Goal: Task Accomplishment & Management: Use online tool/utility

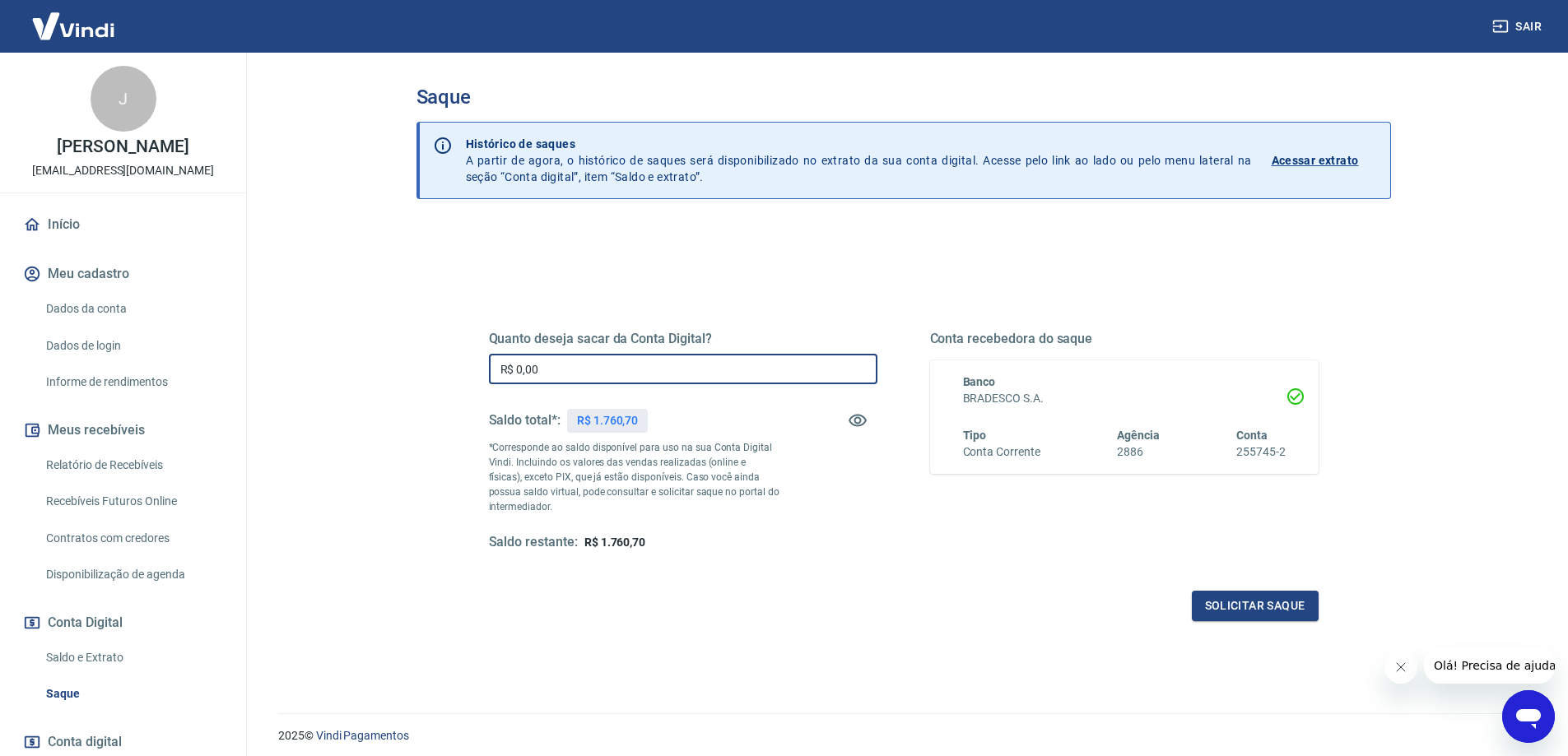
click at [612, 353] on input "R$ 0,00" at bounding box center [683, 368] width 389 height 31
type input "R$ 1.760,70"
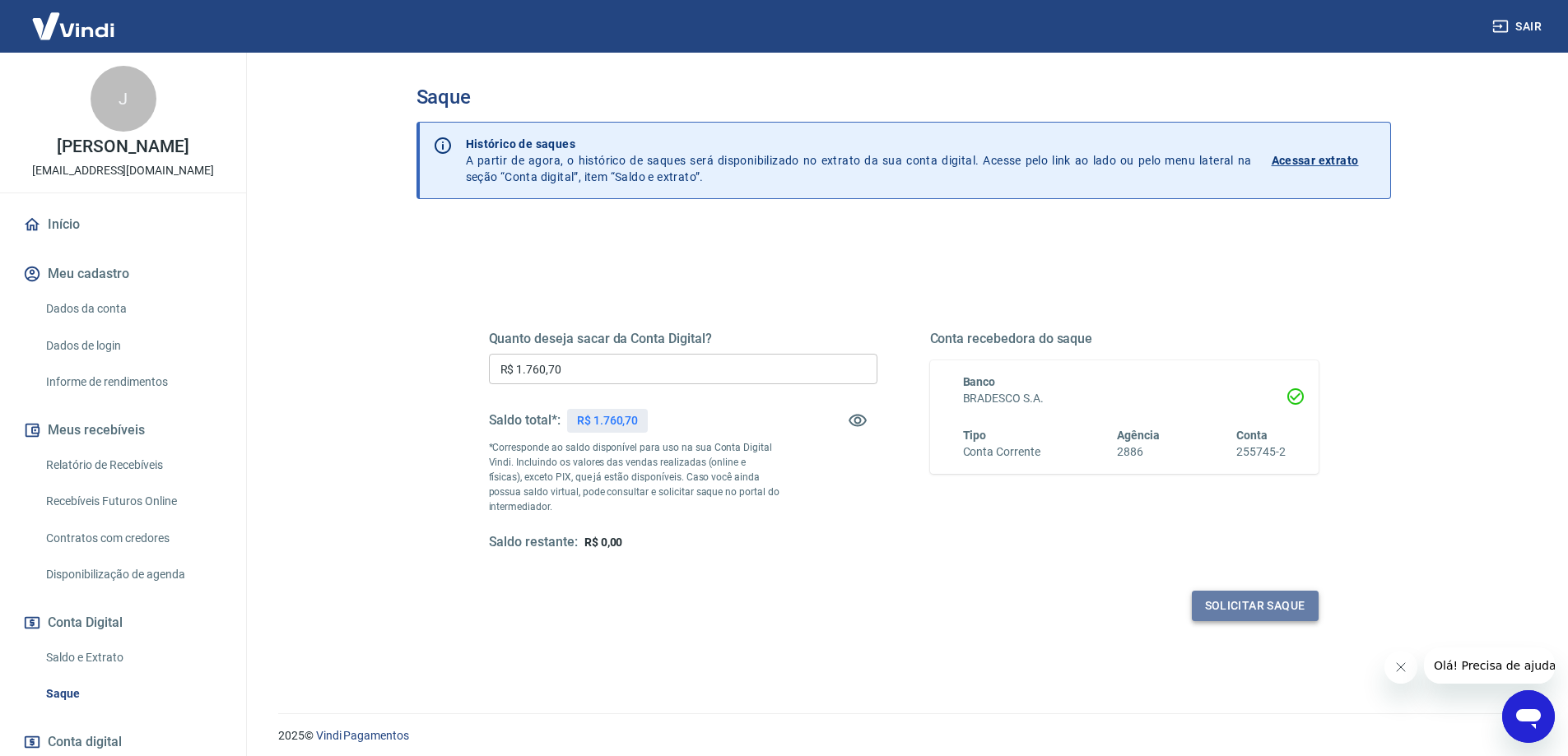
click at [1265, 601] on button "Solicitar saque" at bounding box center [1255, 606] width 127 height 31
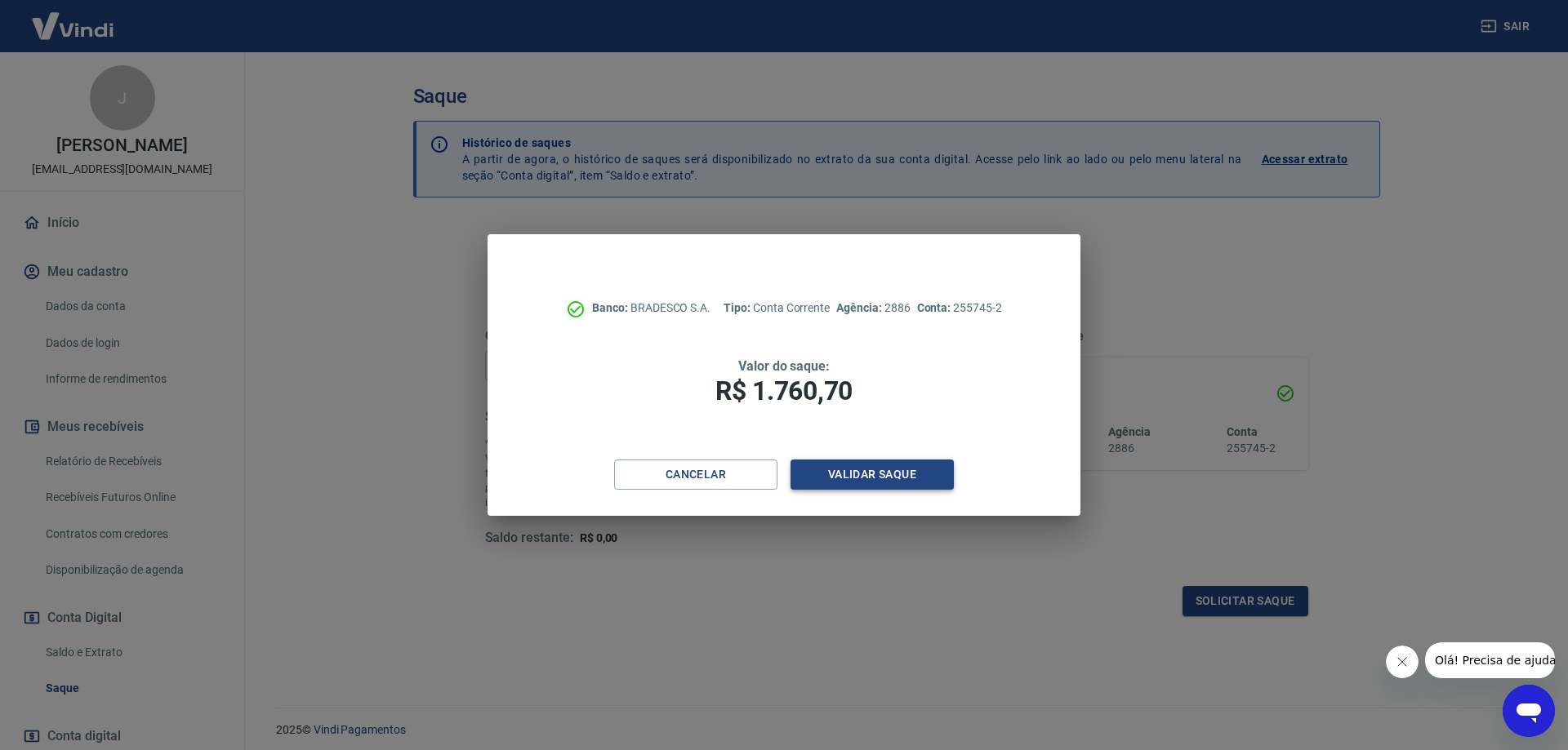
click at [897, 478] on button "Validar saque" at bounding box center [872, 474] width 163 height 31
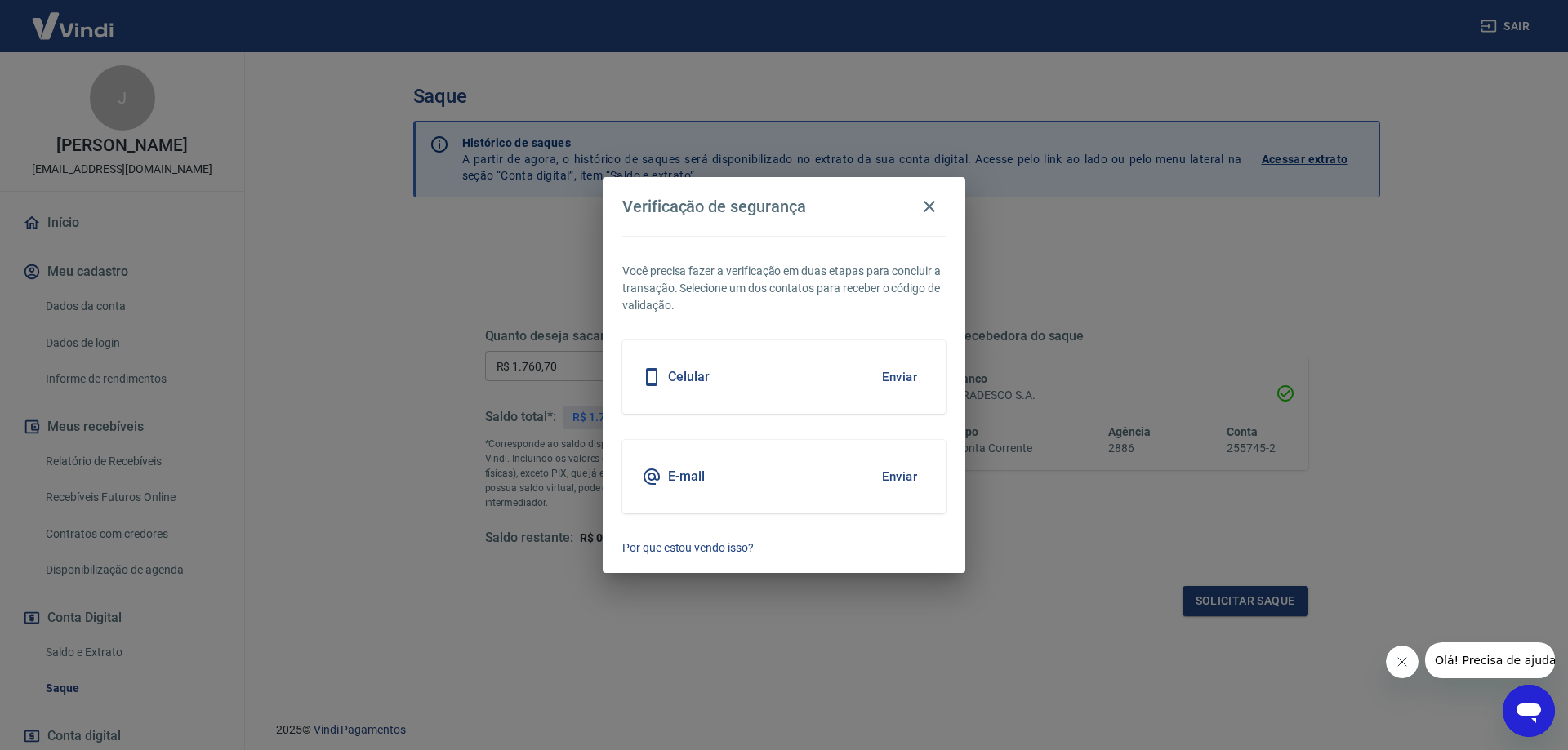
click at [890, 487] on button "Enviar" at bounding box center [900, 476] width 53 height 34
click at [900, 472] on button "Enviar" at bounding box center [900, 476] width 53 height 34
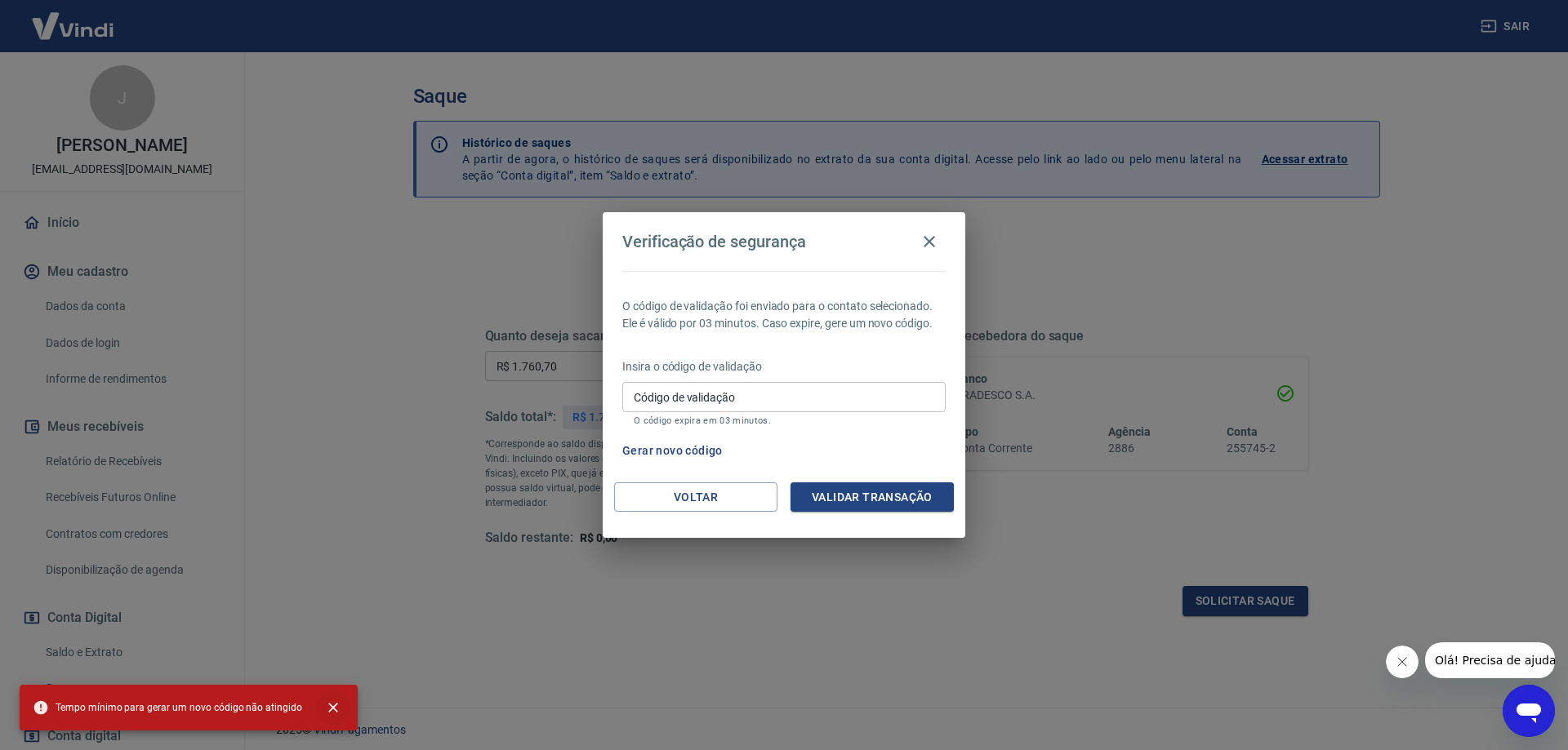
click at [325, 713] on icon "close" at bounding box center [333, 707] width 17 height 17
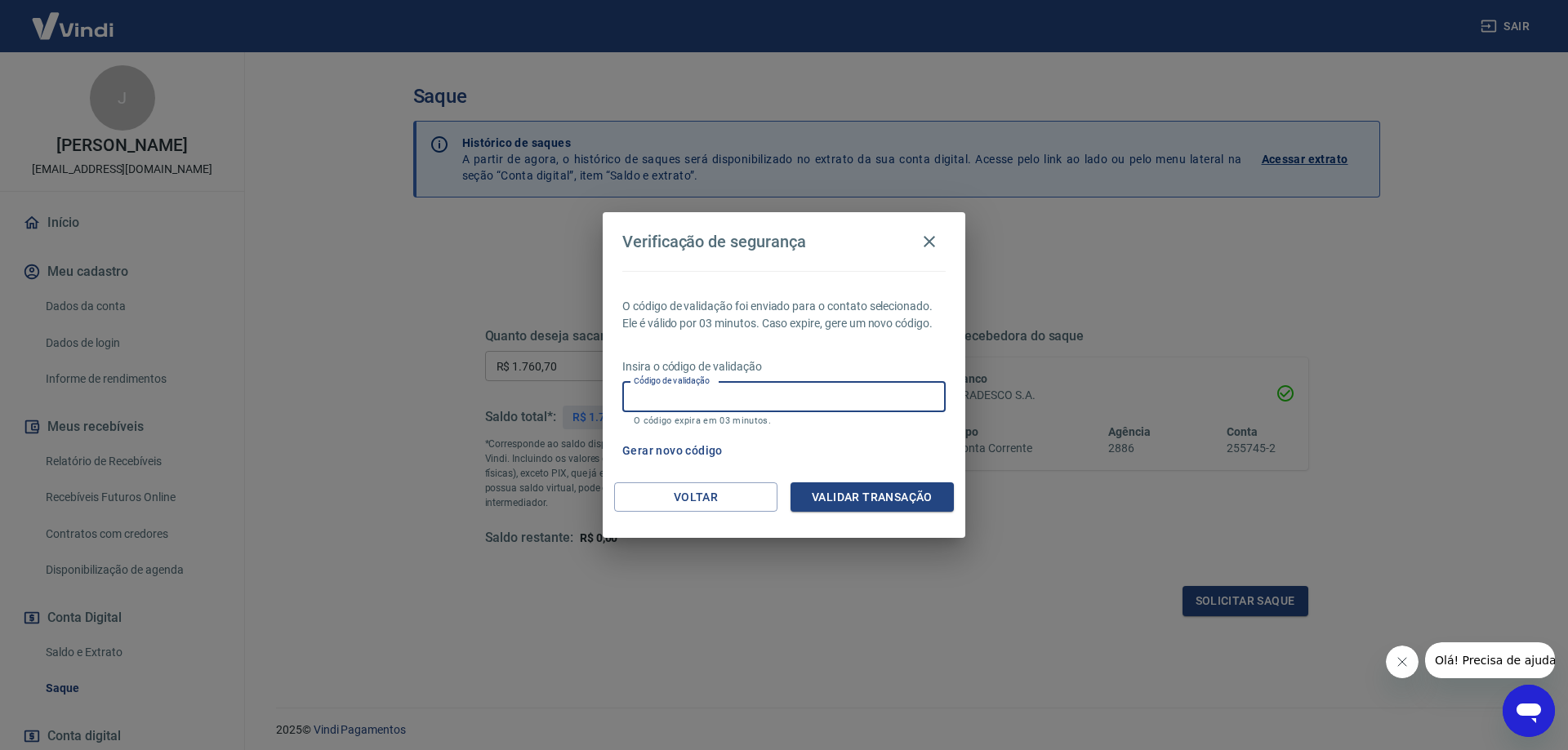
click at [787, 402] on input "Código de validação" at bounding box center [784, 397] width 324 height 31
paste input "991882"
type input "991882"
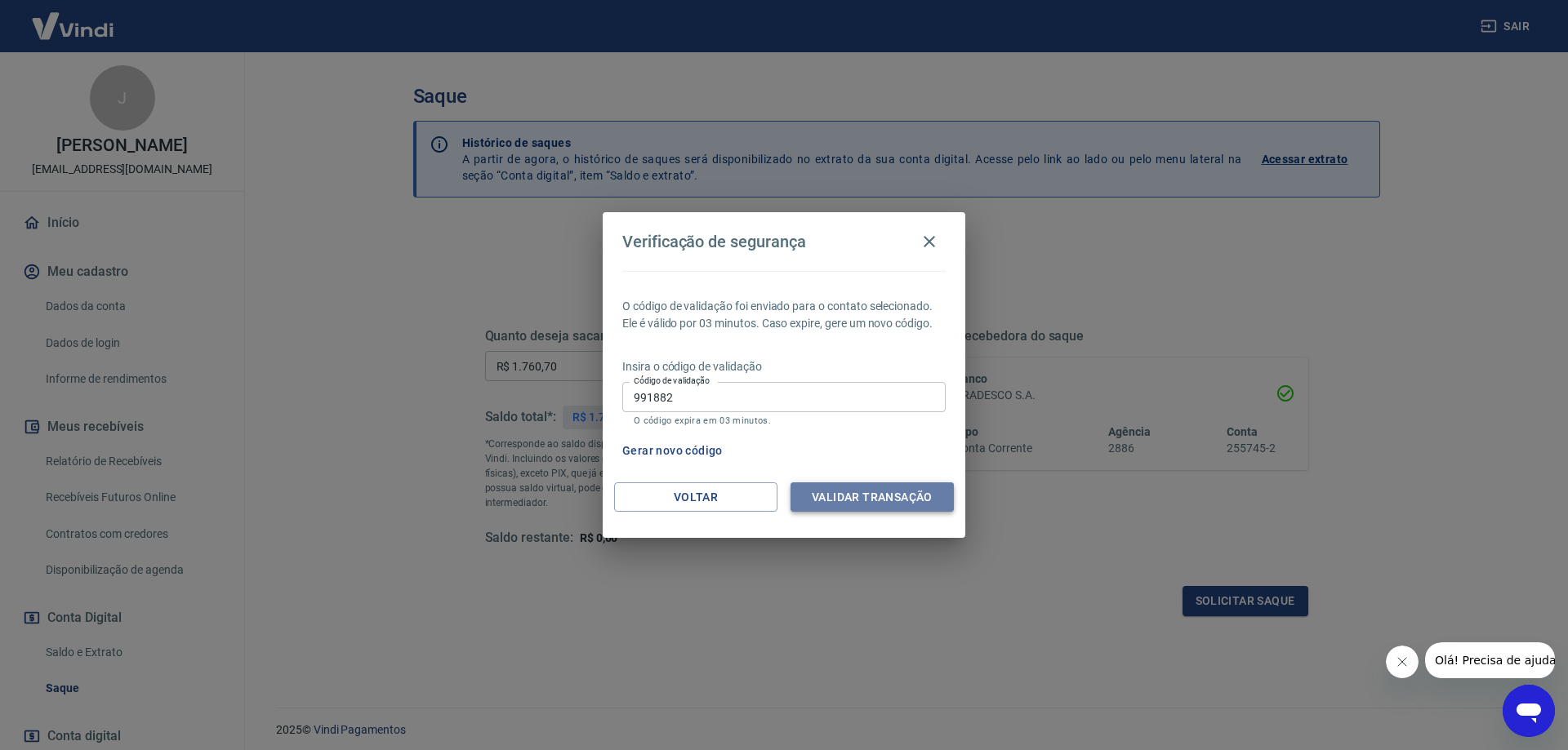
click at [906, 498] on button "Validar transação" at bounding box center [872, 497] width 163 height 31
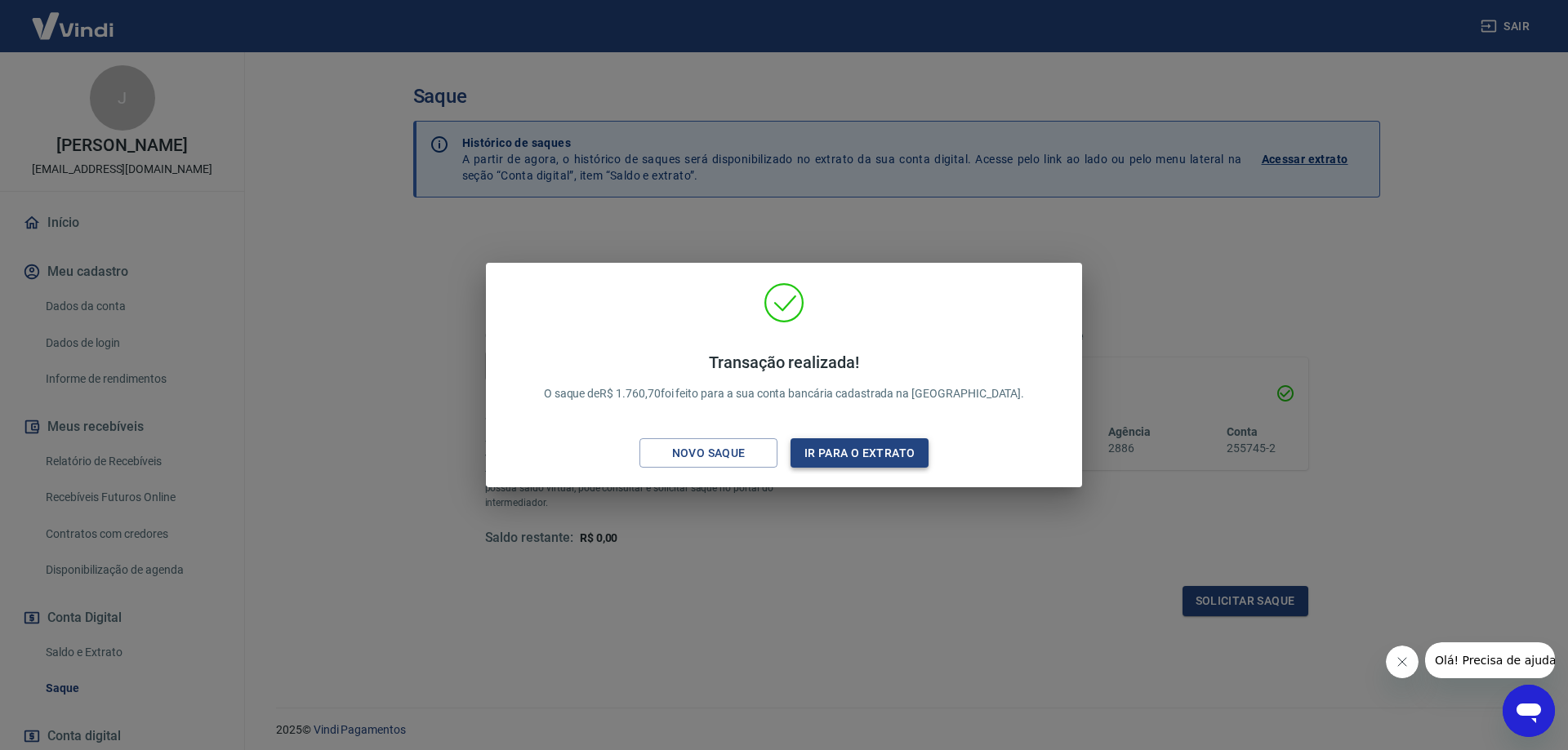
click at [845, 450] on button "Ir para o extrato" at bounding box center [859, 453] width 138 height 31
